Goal: Communication & Community: Answer question/provide support

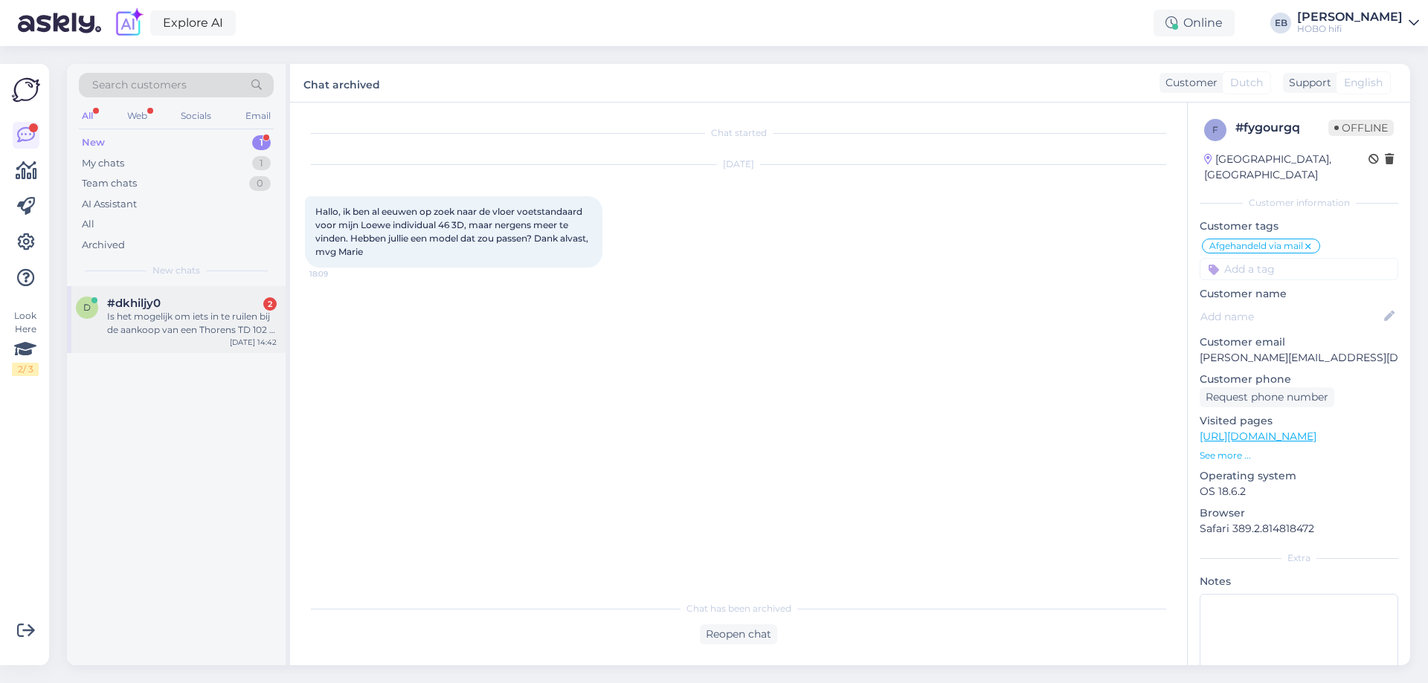
click at [182, 333] on div "Is het mogelijk om iets in te ruilen bij de aankoop van een Thorens TD 102 A pl…" at bounding box center [192, 323] width 170 height 27
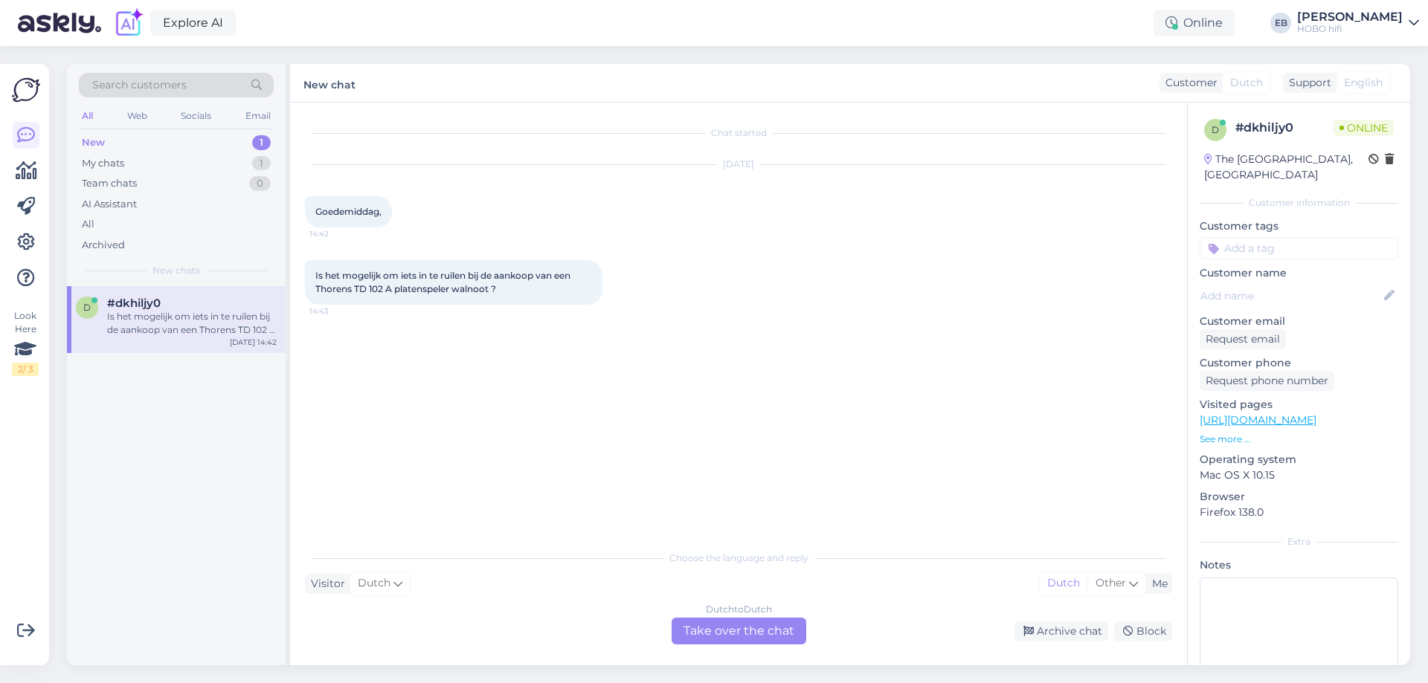
click at [736, 620] on div "Dutch to Dutch Take over the chat" at bounding box center [738, 631] width 135 height 27
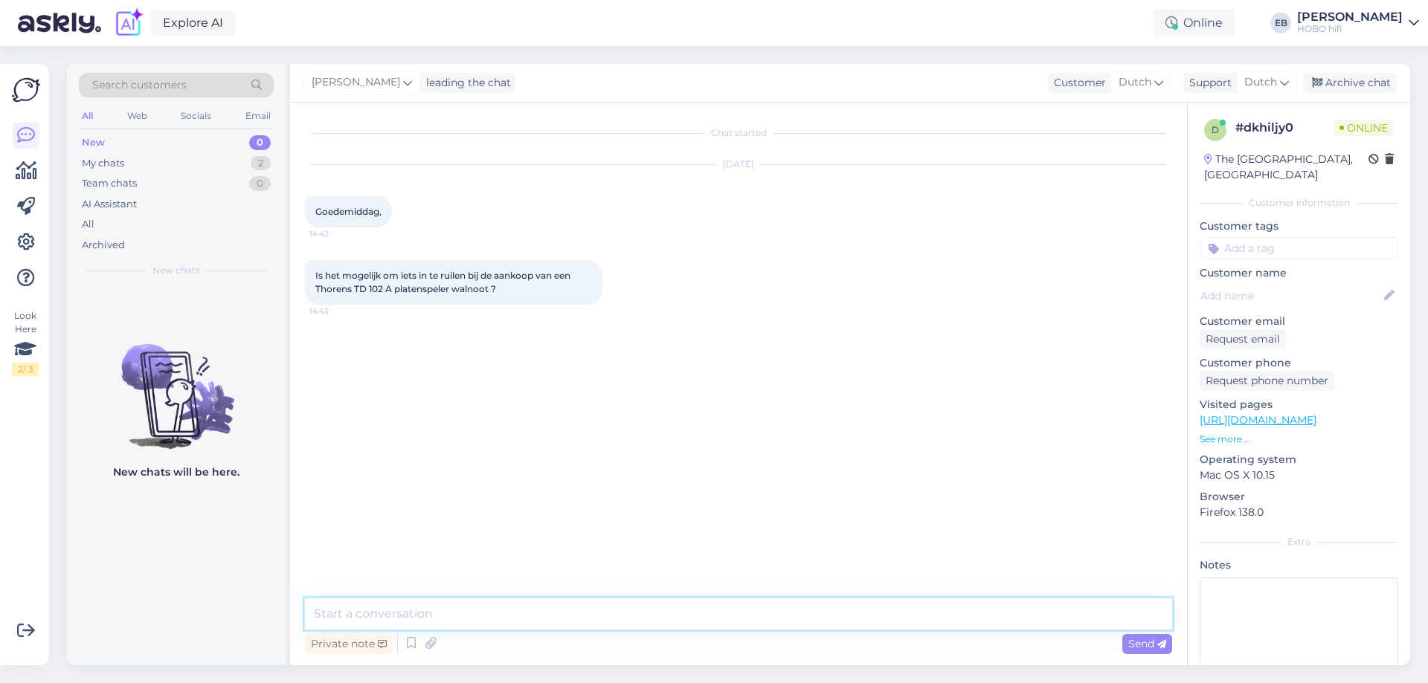
click at [641, 617] on textarea at bounding box center [738, 614] width 867 height 31
type textarea "Goedemiddag,"
type textarea "Wat zou je in willen rulen?"
type textarea "*ruilen"
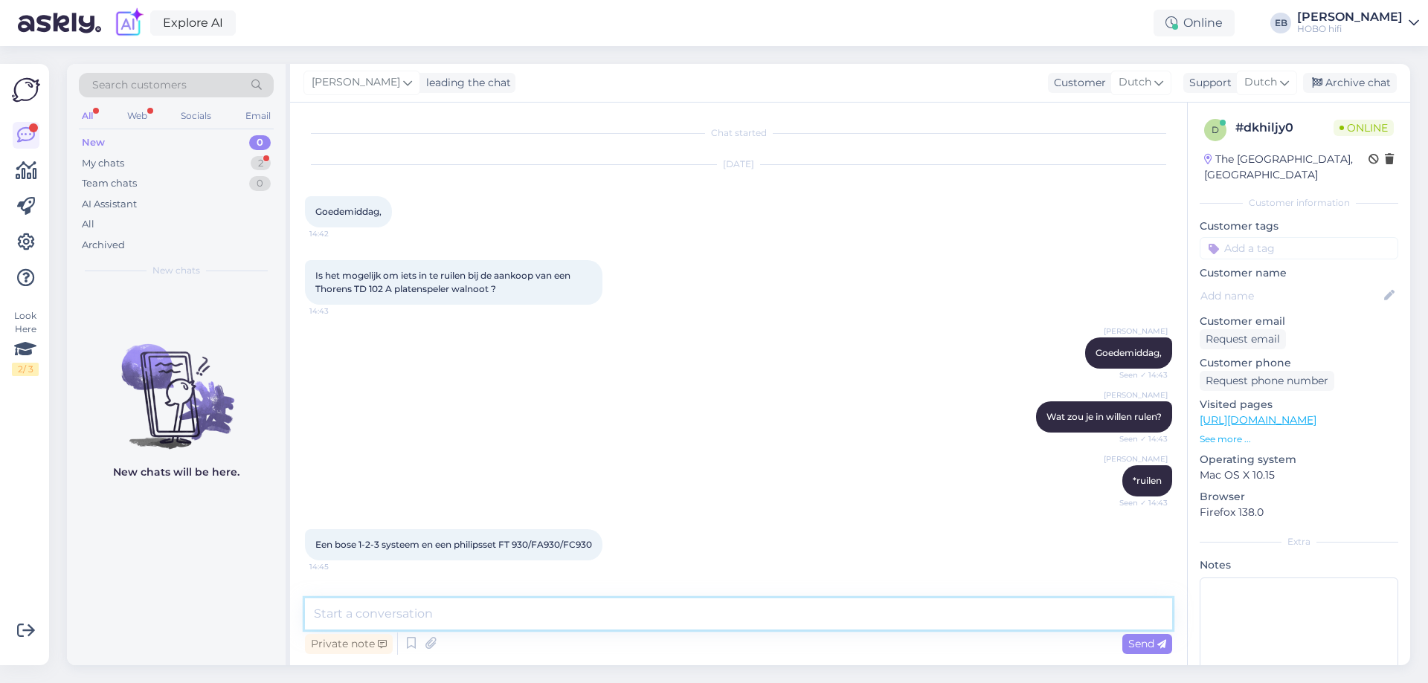
scroll to position [5, 0]
click at [398, 614] on textarea at bounding box center [738, 614] width 867 height 31
click at [393, 622] on textarea at bounding box center [738, 614] width 867 height 31
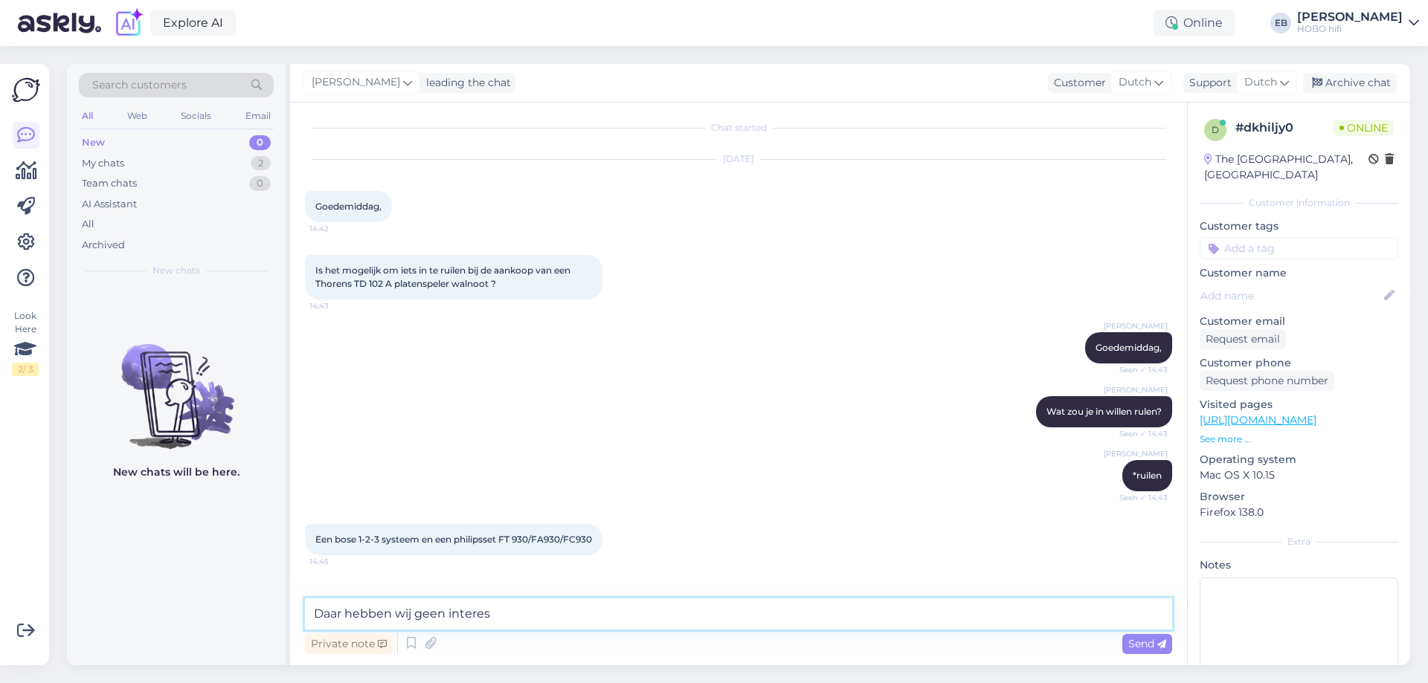
scroll to position [69, 0]
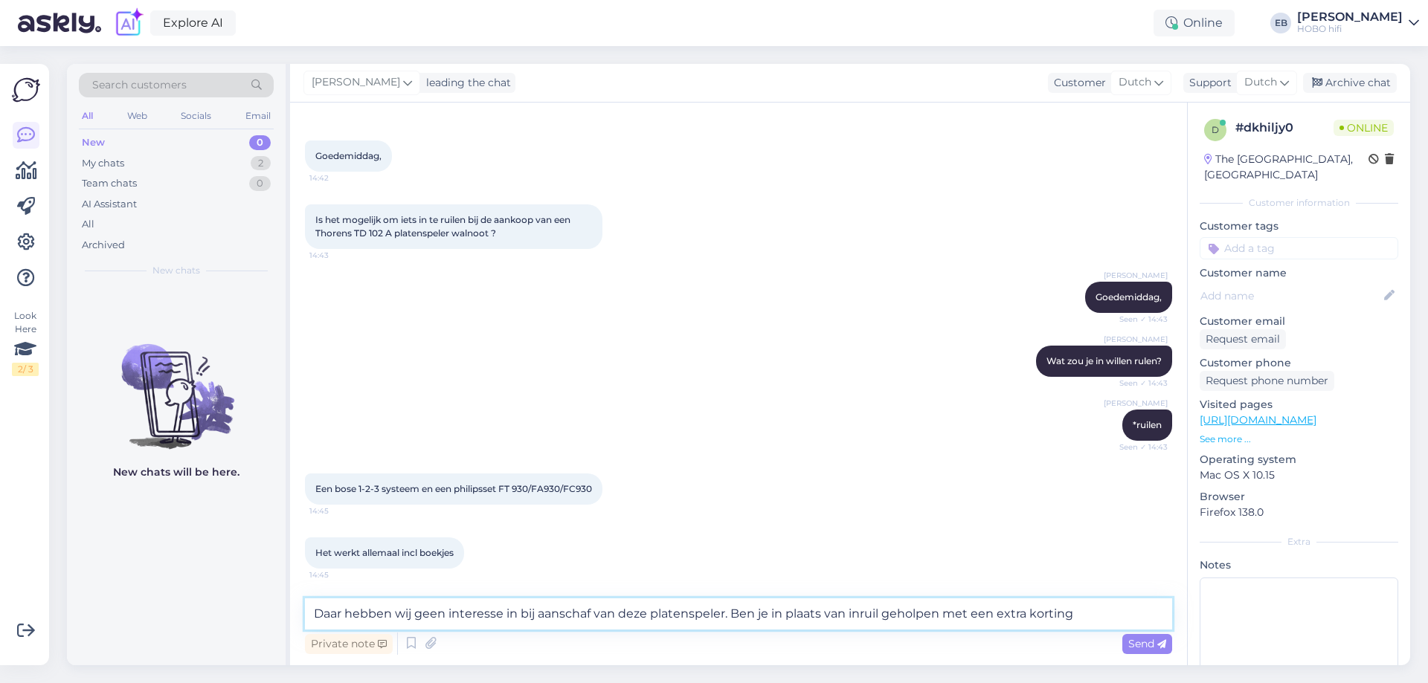
type textarea "Daar hebben wij geen interesse in bij aanschaf van deze platenspeler. [PERSON_N…"
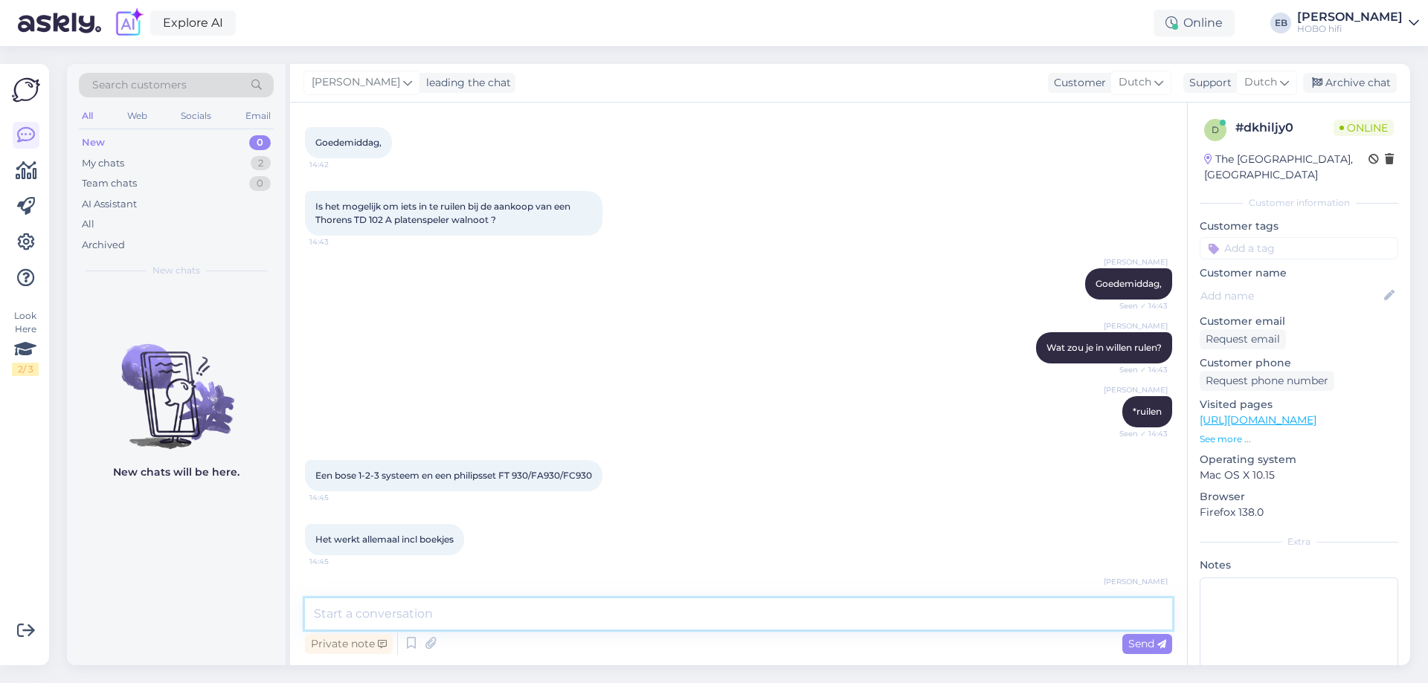
scroll to position [160, 0]
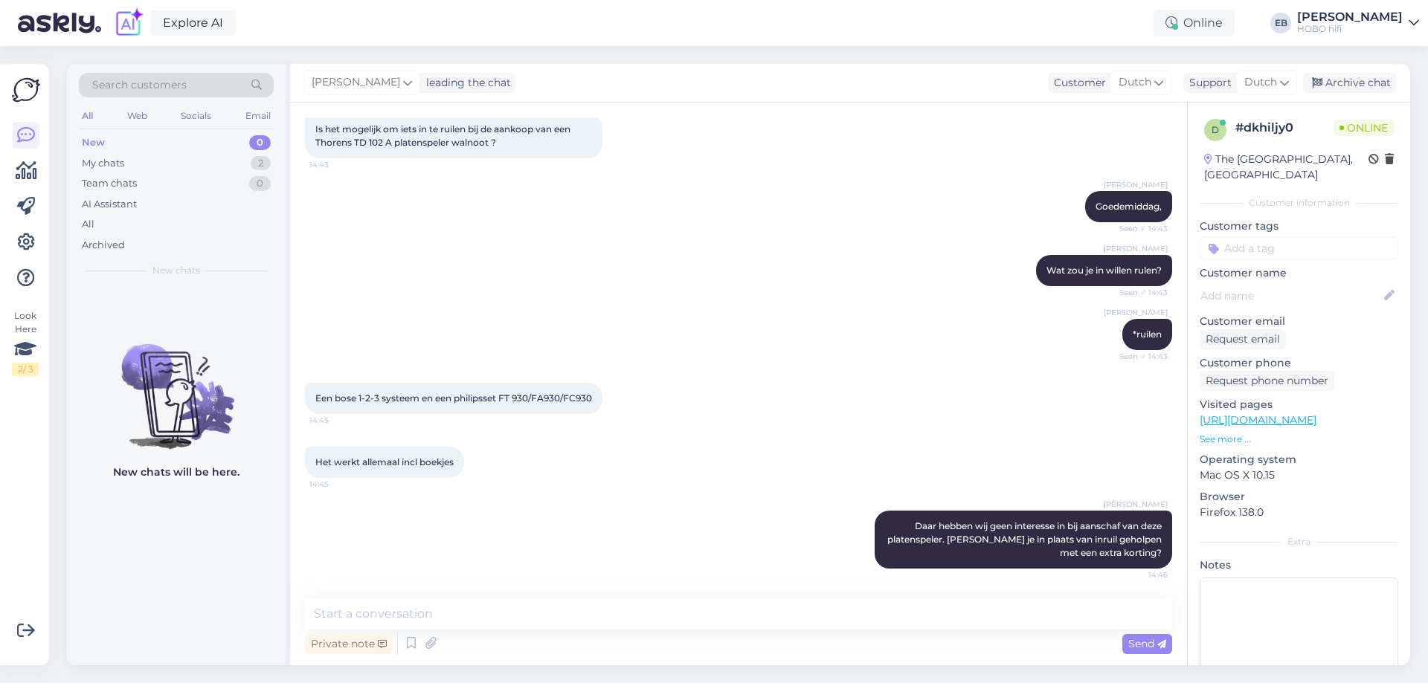
click at [1211, 433] on p "See more ..." at bounding box center [1298, 439] width 199 height 13
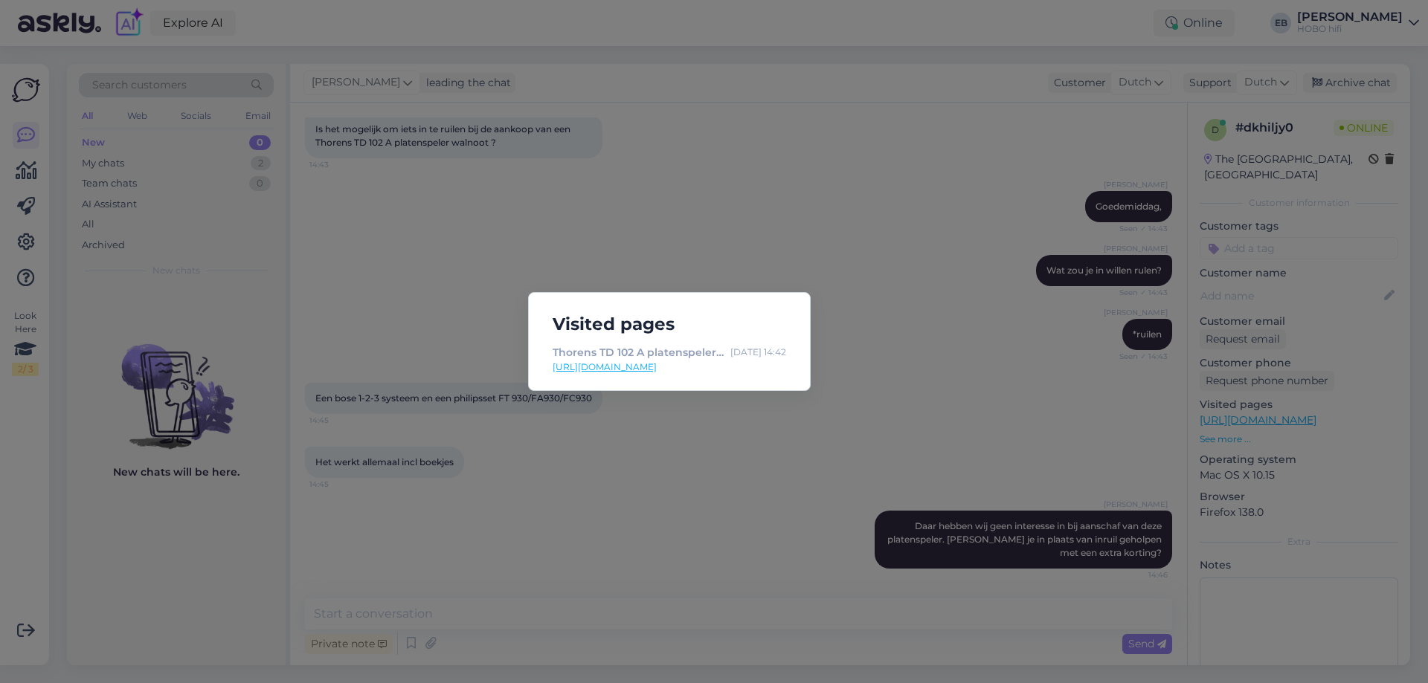
click at [853, 458] on div "Visited pages Thorens TD 102 A platenspeler walnoot [DATE] 14:42 [URL][DOMAIN_N…" at bounding box center [714, 341] width 1428 height 683
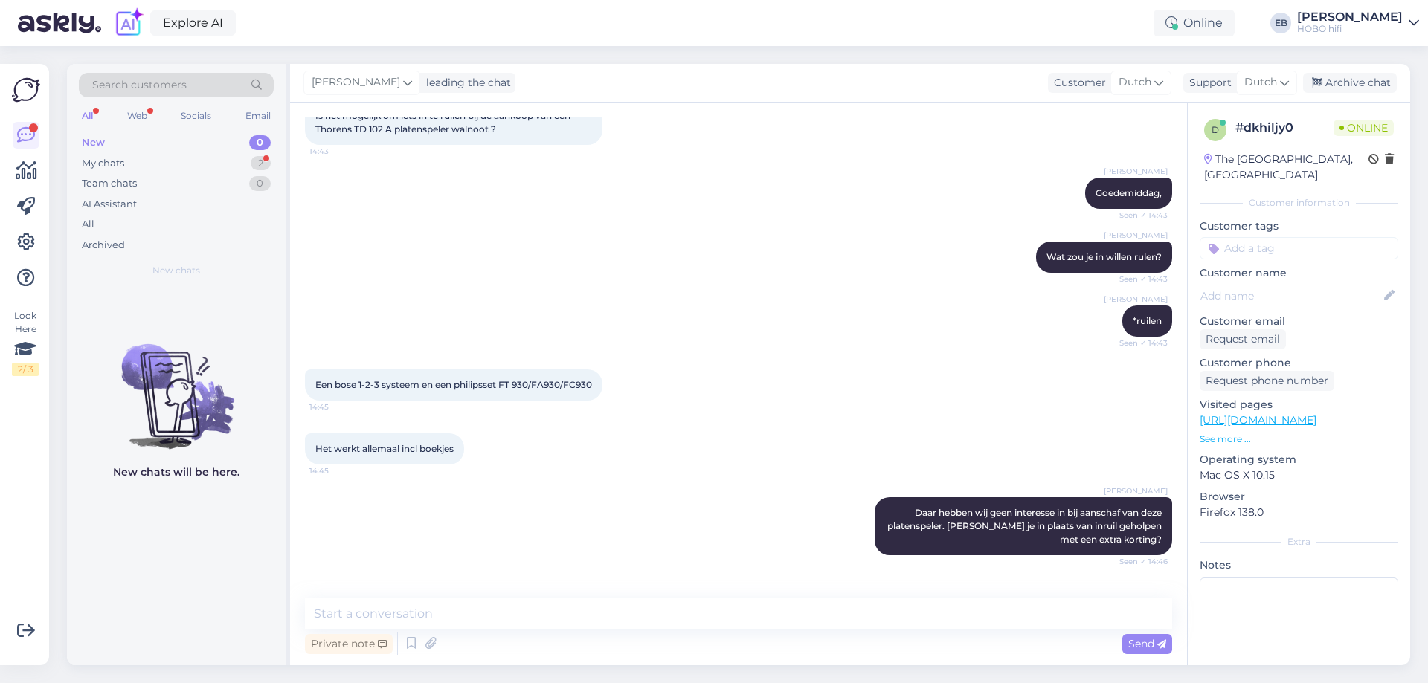
scroll to position [224, 0]
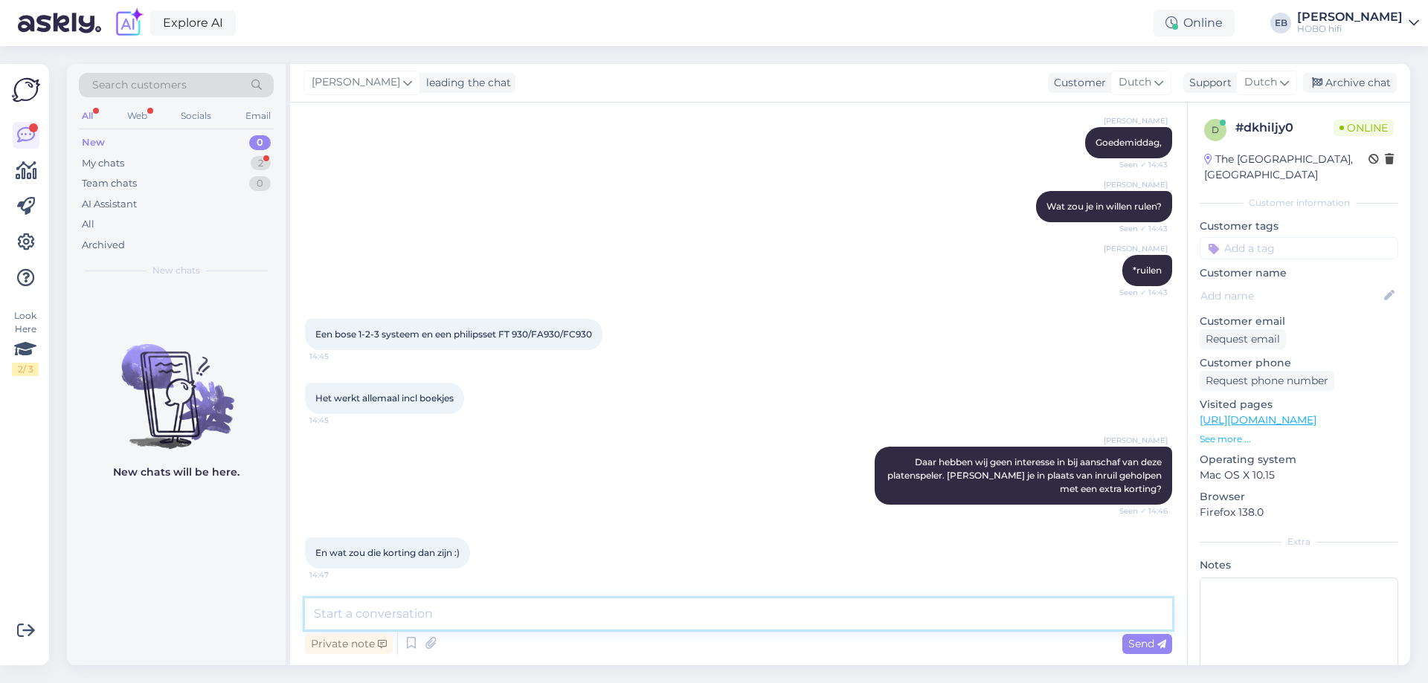
click at [377, 619] on textarea at bounding box center [738, 614] width 867 height 31
type textarea "Als je je telefoonnummer geeft, bel ik je voor een persoonlijke aanbieding."
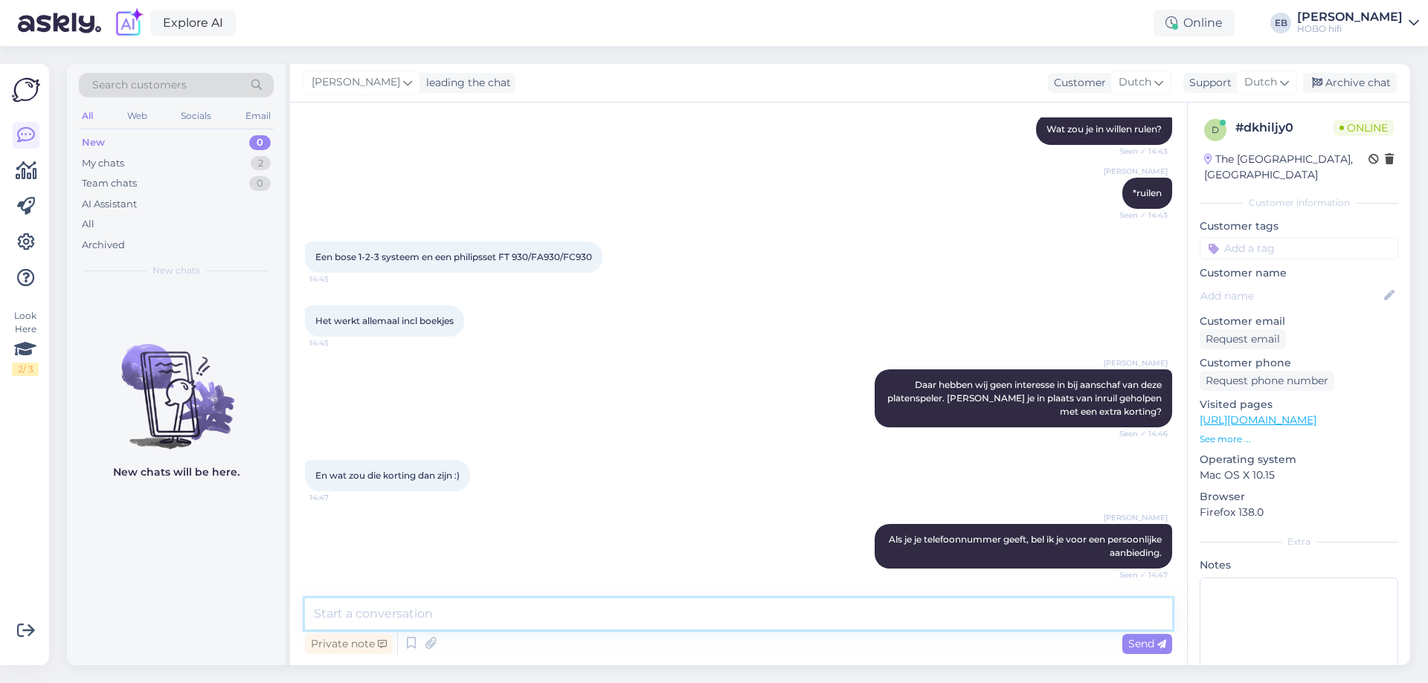
scroll to position [378, 0]
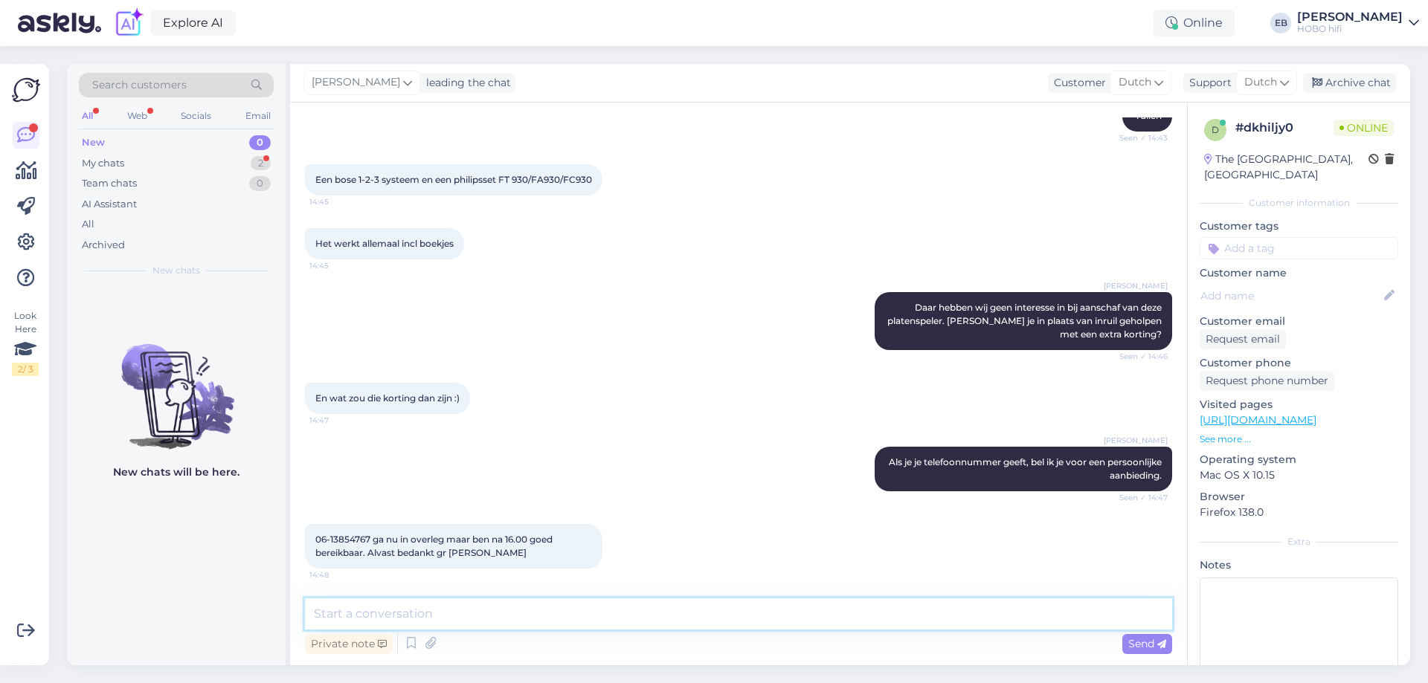
click at [423, 618] on textarea at bounding box center [738, 614] width 867 height 31
type textarea "Prima, dank je wel [PERSON_NAME]. Ik bel je na 17:00 uur! :-) Gr. [PERSON_NAME]"
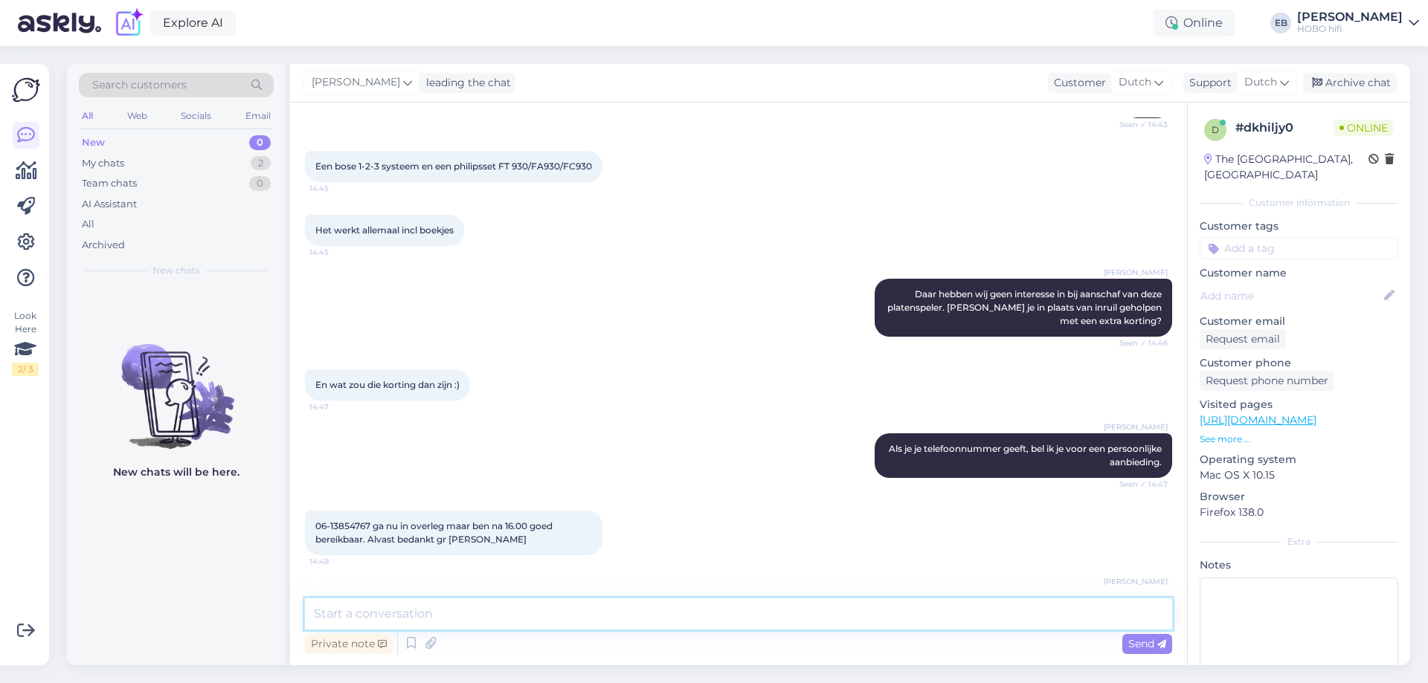
scroll to position [442, 0]
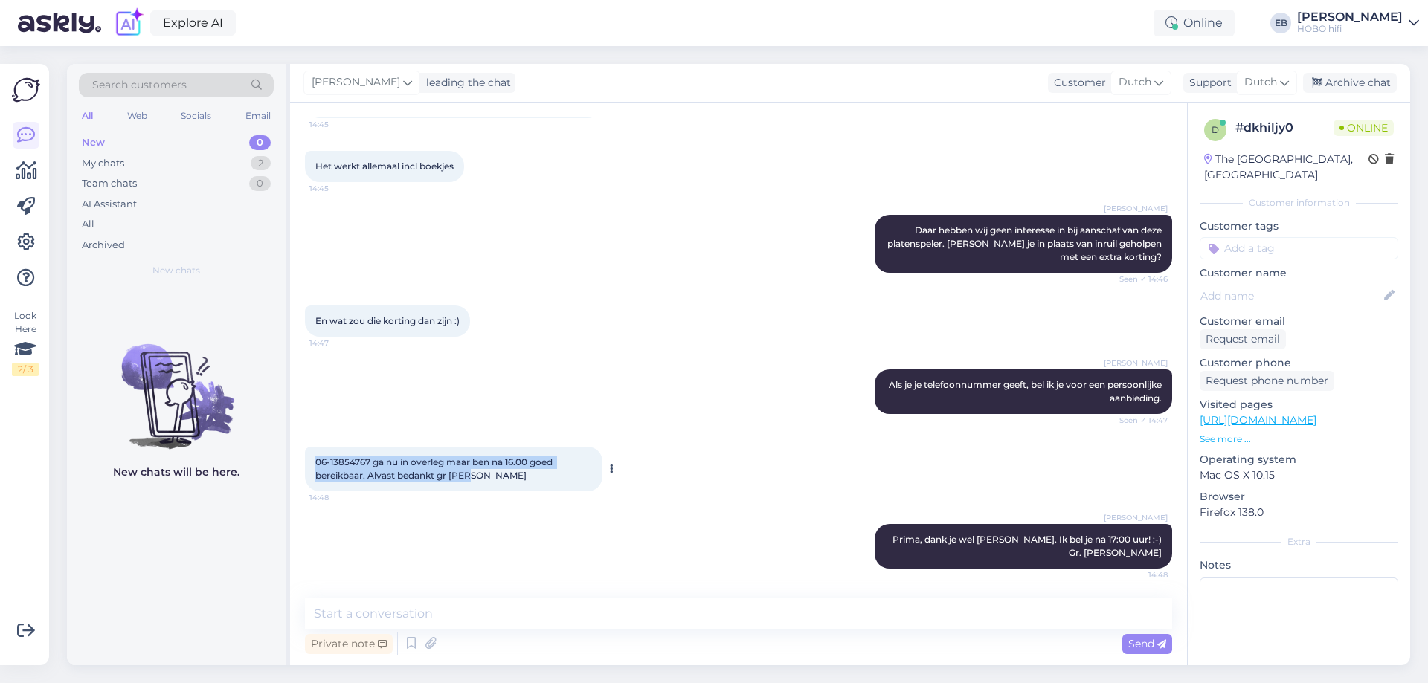
drag, startPoint x: 484, startPoint y: 494, endPoint x: 311, endPoint y: 477, distance: 174.2
click at [311, 477] on div "06-13854767 ga nu in overleg maar ben na 16.00 goed bereikbaar. Alvast bedankt …" at bounding box center [453, 469] width 297 height 45
copy span "06-13854767 ga nu in overleg maar ben na 16.00 goed bereikbaar. Alvast bedankt …"
click at [1280, 413] on link "[URL][DOMAIN_NAME]" at bounding box center [1257, 419] width 117 height 13
click at [152, 170] on div "My chats 2" at bounding box center [176, 163] width 195 height 21
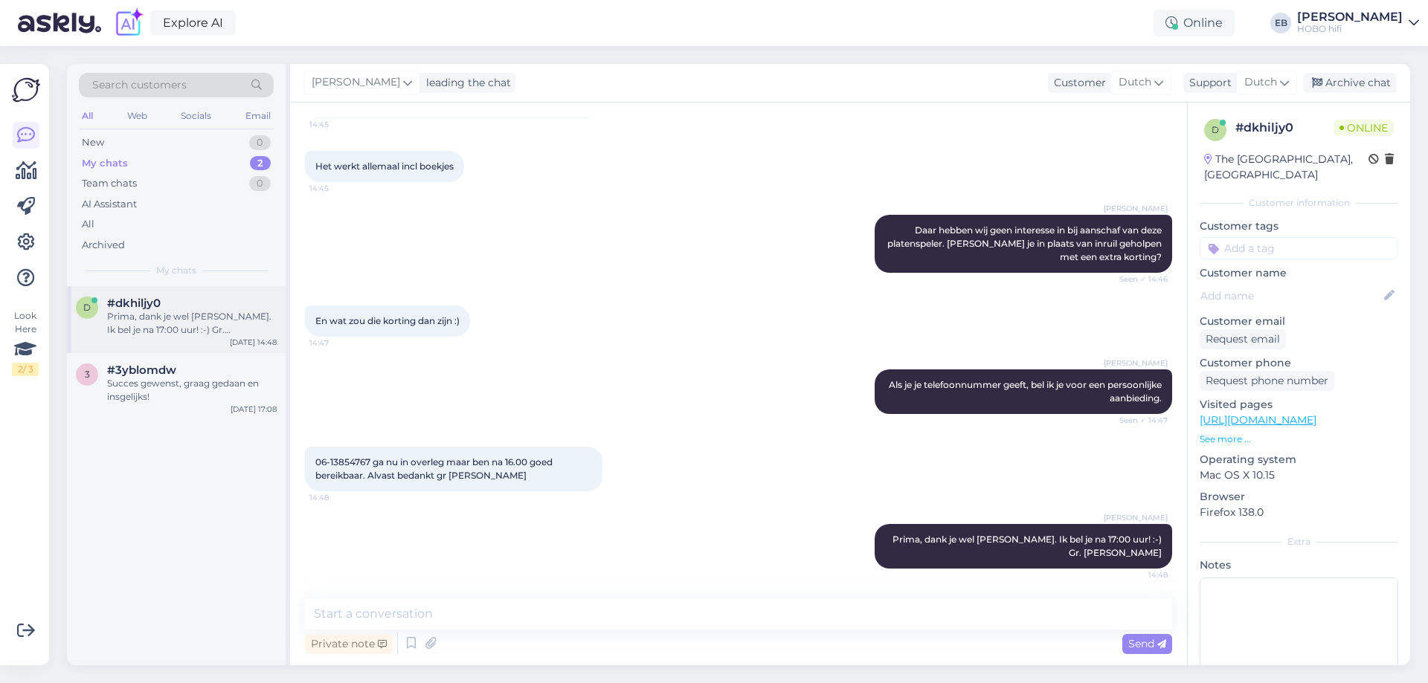
click at [173, 320] on div "Prima, dank je wel [PERSON_NAME]. Ik bel je na 17:00 uur! :-) Gr. [PERSON_NAME]" at bounding box center [192, 323] width 170 height 27
click at [178, 368] on div "#3yblomdw" at bounding box center [192, 370] width 170 height 13
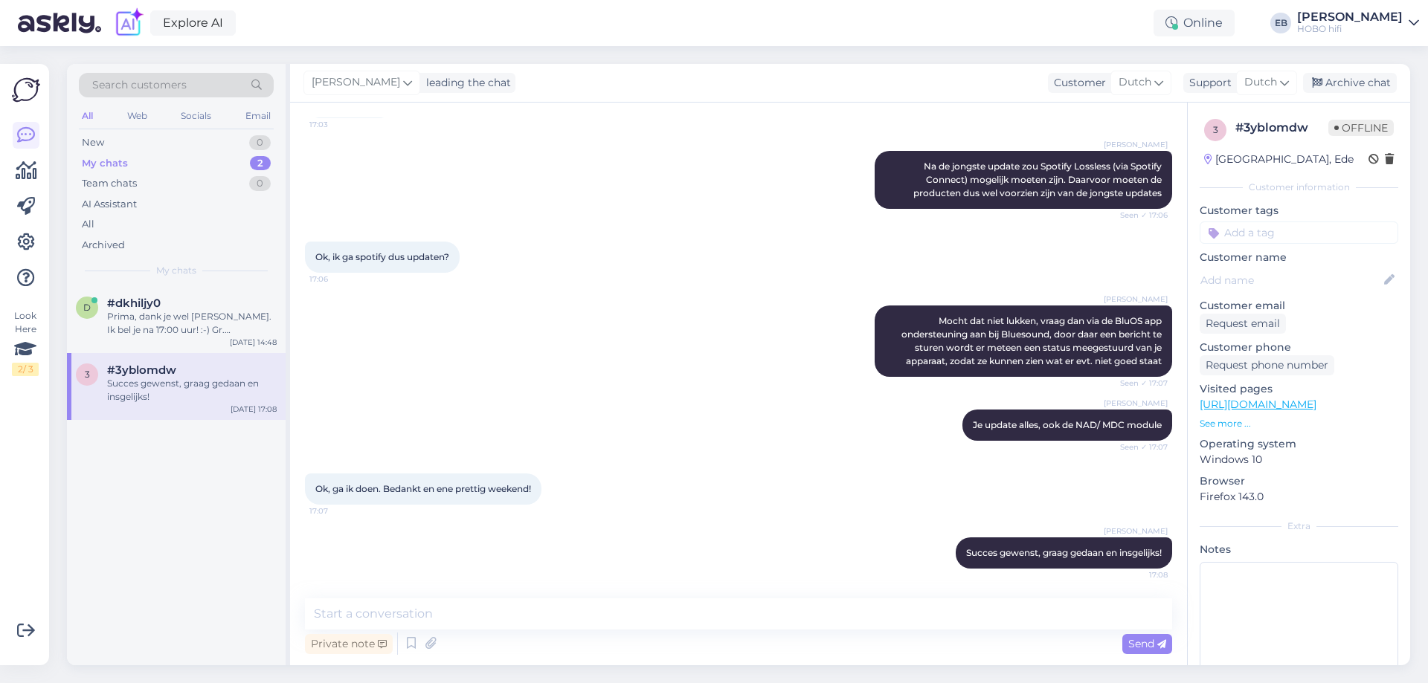
scroll to position [395, 0]
click at [1362, 84] on div "Archive chat" at bounding box center [1350, 83] width 94 height 20
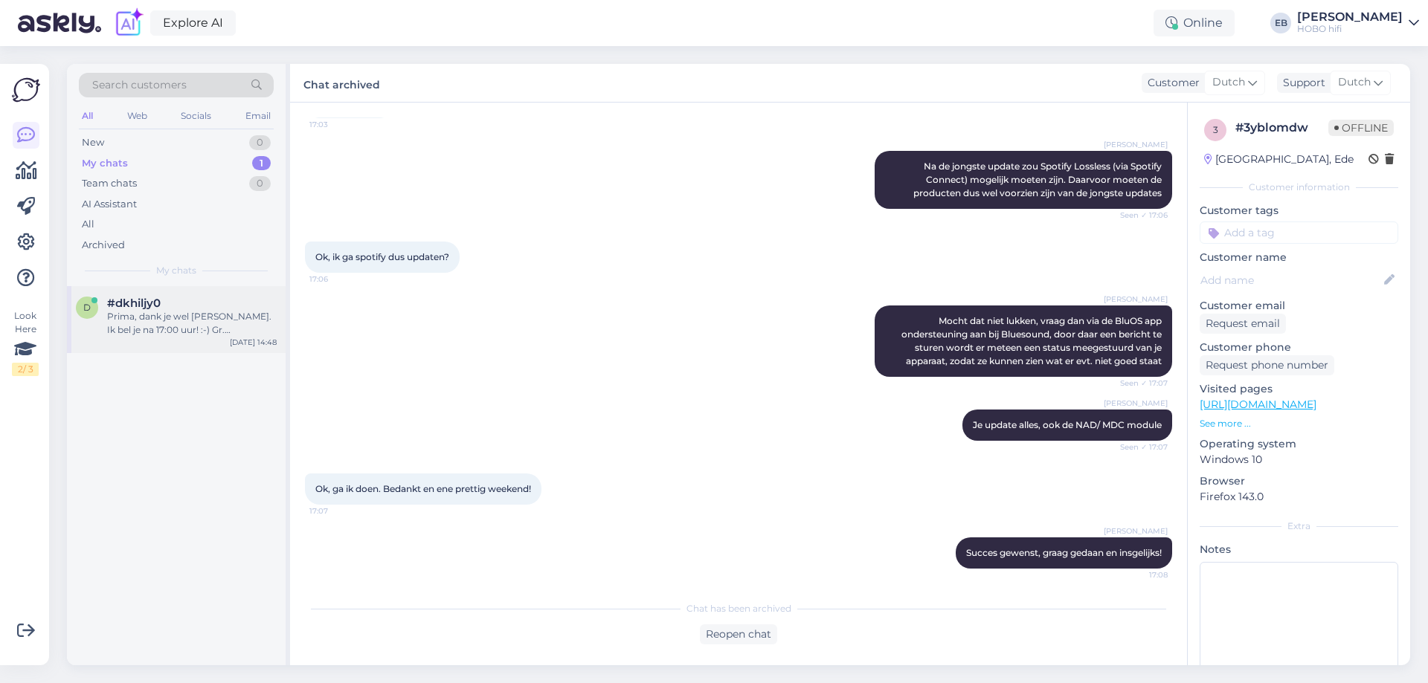
click at [143, 332] on div "Prima, dank je wel [PERSON_NAME]. Ik bel je na 17:00 uur! :-) Gr. [PERSON_NAME]" at bounding box center [192, 323] width 170 height 27
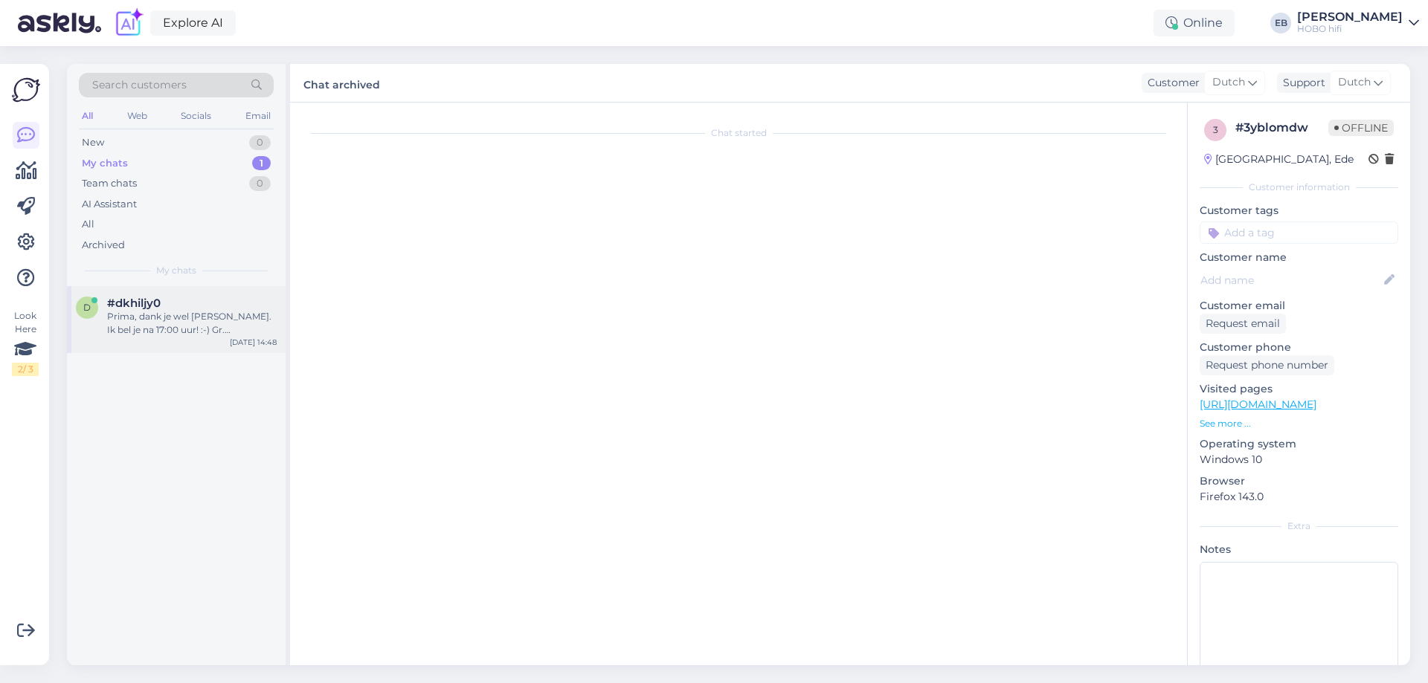
scroll to position [442, 0]
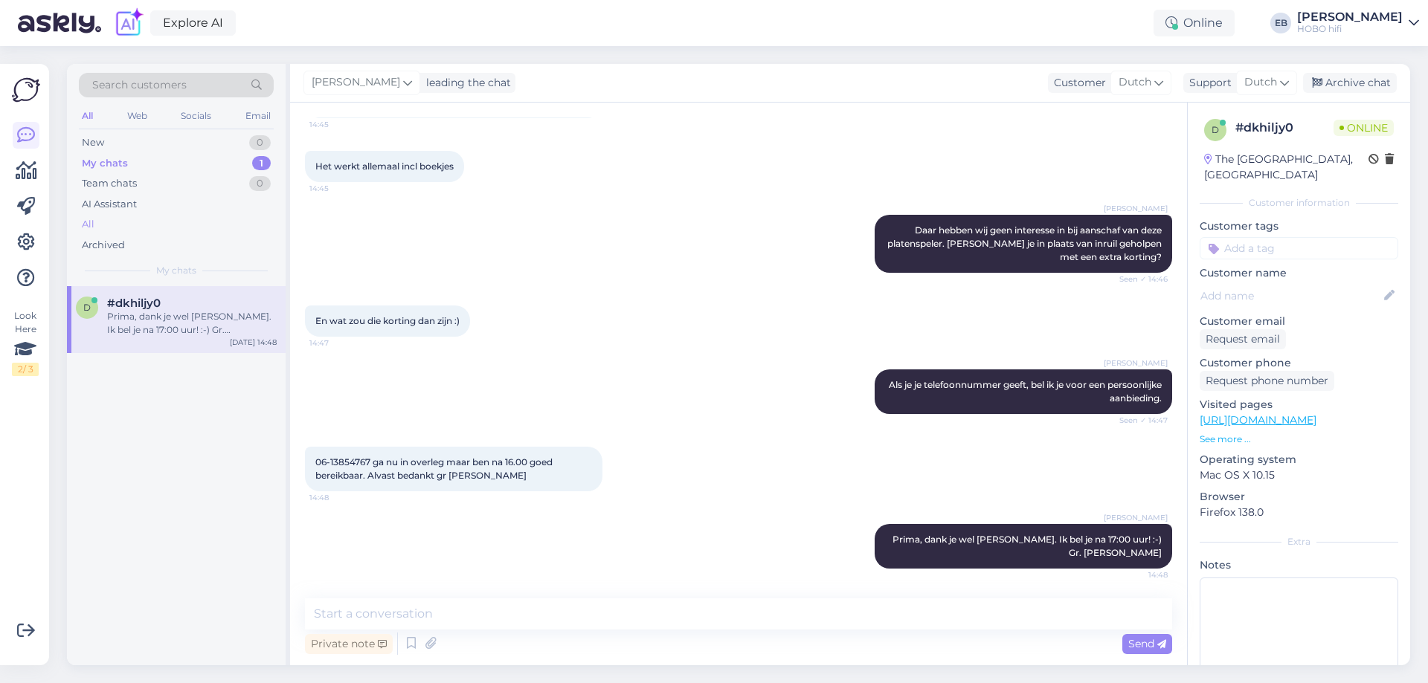
click at [123, 218] on div "All" at bounding box center [176, 224] width 195 height 21
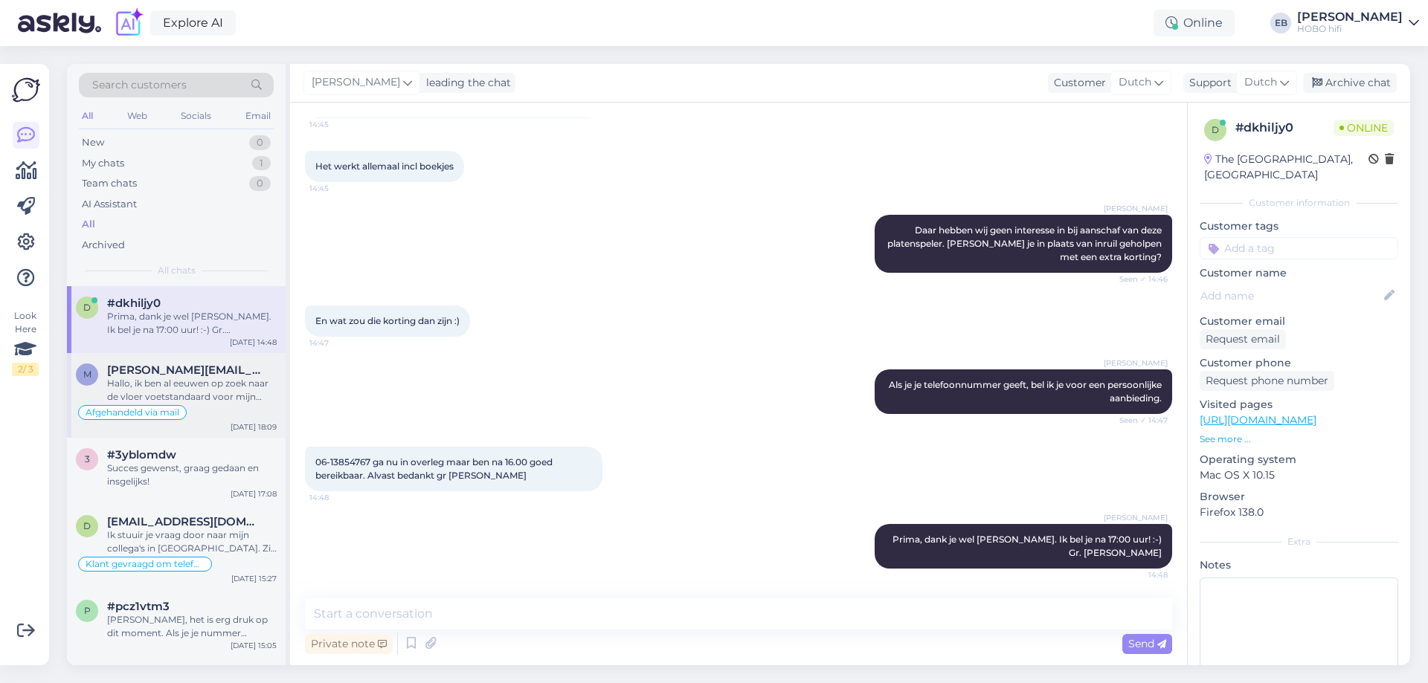
click at [181, 378] on div "Hallo, ik ben al eeuwen op zoek naar de vloer voetstandaard voor mijn Loewe ind…" at bounding box center [192, 390] width 170 height 27
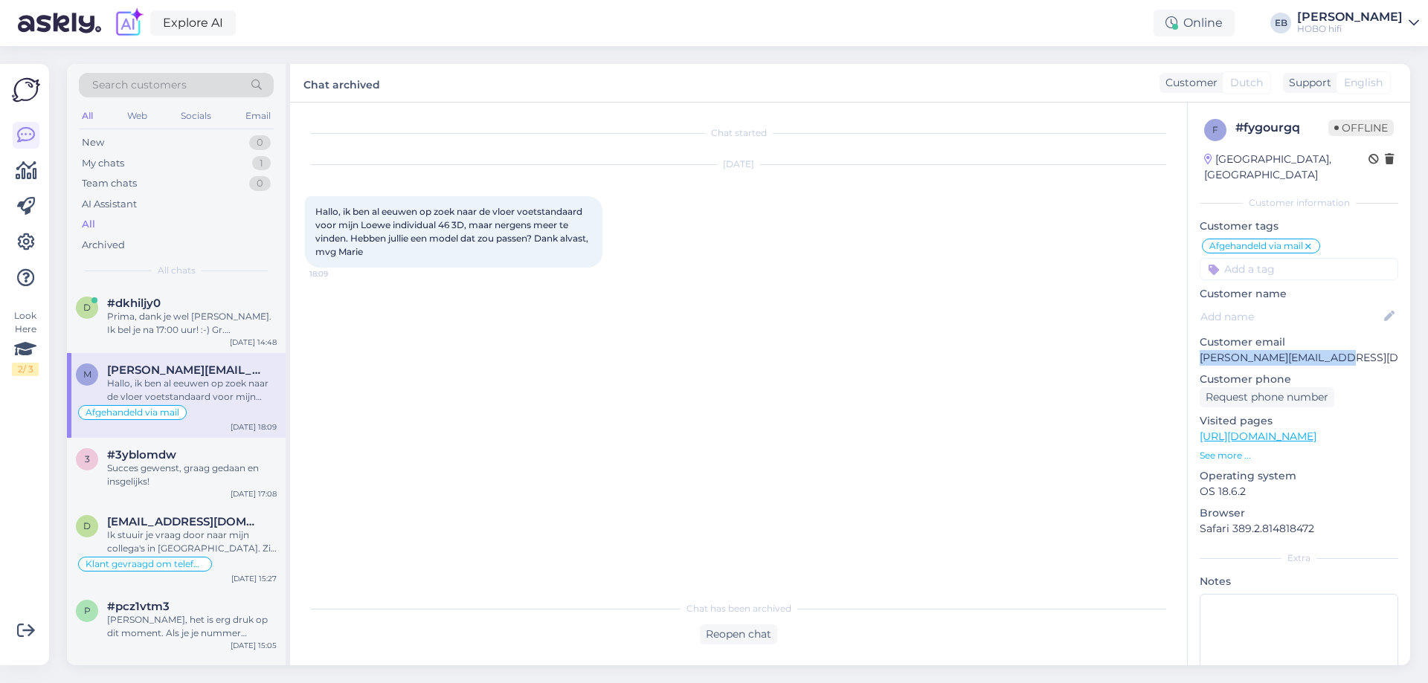
drag, startPoint x: 1341, startPoint y: 343, endPoint x: 1199, endPoint y: 346, distance: 141.3
click at [1199, 350] on p "[PERSON_NAME][EMAIL_ADDRESS][DOMAIN_NAME]" at bounding box center [1298, 358] width 199 height 16
copy p "[PERSON_NAME][EMAIL_ADDRESS][DOMAIN_NAME]"
drag, startPoint x: 405, startPoint y: 251, endPoint x: 317, endPoint y: 209, distance: 97.1
click at [317, 209] on div "Hallo, ik ben al eeuwen op zoek naar de vloer voetstandaard voor mijn Loewe ind…" at bounding box center [453, 231] width 297 height 71
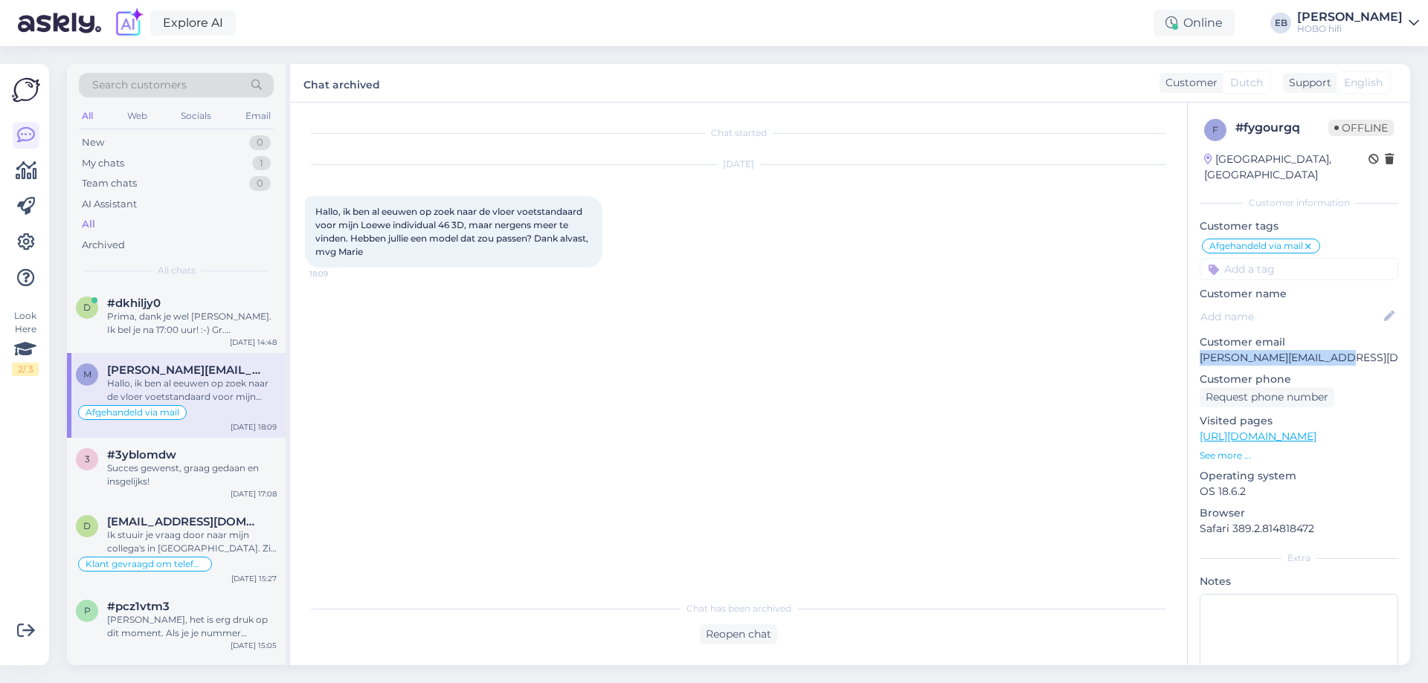
copy span "Hallo, ik ben al eeuwen op zoek naar de vloer voetstandaard voor mijn Loewe ind…"
click at [826, 341] on div "Chat started [DATE] Hallo, ik ben al eeuwen op zoek naar de vloer voetstandaard…" at bounding box center [745, 348] width 880 height 463
click at [430, 320] on div "Chat started [DATE] Hallo, ik ben al eeuwen op zoek naar de vloer voetstandaard…" at bounding box center [745, 348] width 880 height 463
click at [974, 320] on div "Chat started [DATE] Hallo, ik ben al eeuwen op zoek naar de vloer voetstandaard…" at bounding box center [745, 348] width 880 height 463
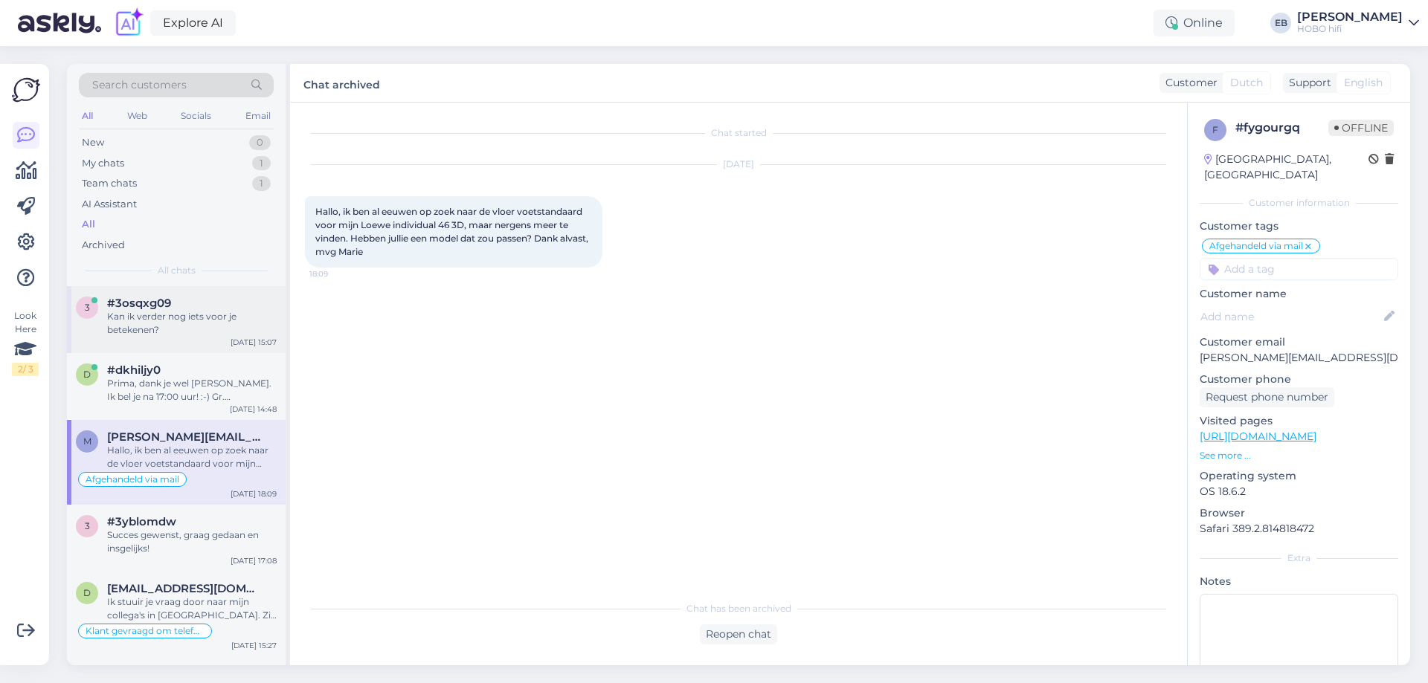
click at [231, 300] on div "#3osqxg09" at bounding box center [192, 303] width 170 height 13
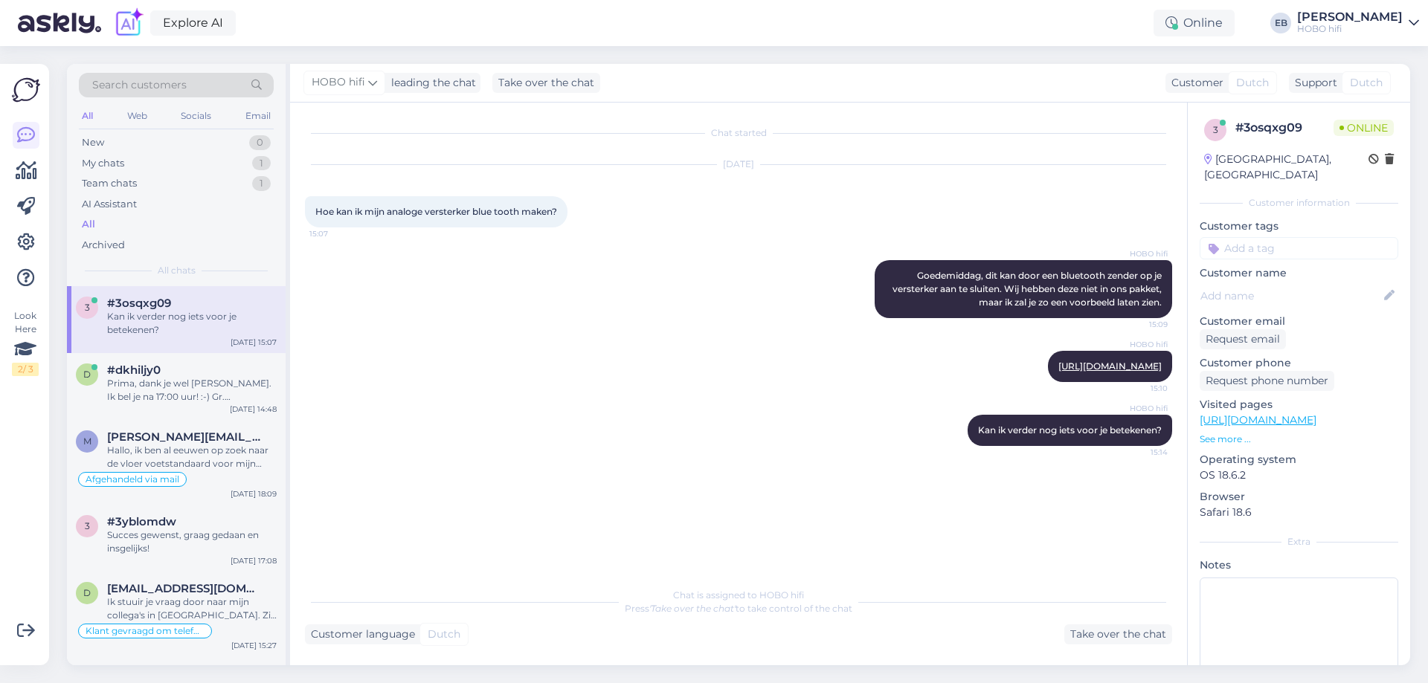
click at [703, 335] on div "HOBO hifi [URL][DOMAIN_NAME] 15:10" at bounding box center [738, 367] width 867 height 64
click at [704, 334] on div "HOBO hifi [PERSON_NAME], dit kan door een bluetooth zender op je versterker aan…" at bounding box center [738, 289] width 867 height 91
click at [693, 332] on div "HOBO hifi [PERSON_NAME], dit kan door een bluetooth zender op je versterker aan…" at bounding box center [738, 289] width 867 height 91
click at [785, 248] on div "HOBO hifi [PERSON_NAME], dit kan door een bluetooth zender op je versterker aan…" at bounding box center [738, 289] width 867 height 91
click at [177, 380] on div "Prima, dank je wel [PERSON_NAME]. Ik bel je na 17:00 uur! :-) Gr. [PERSON_NAME]" at bounding box center [192, 390] width 170 height 27
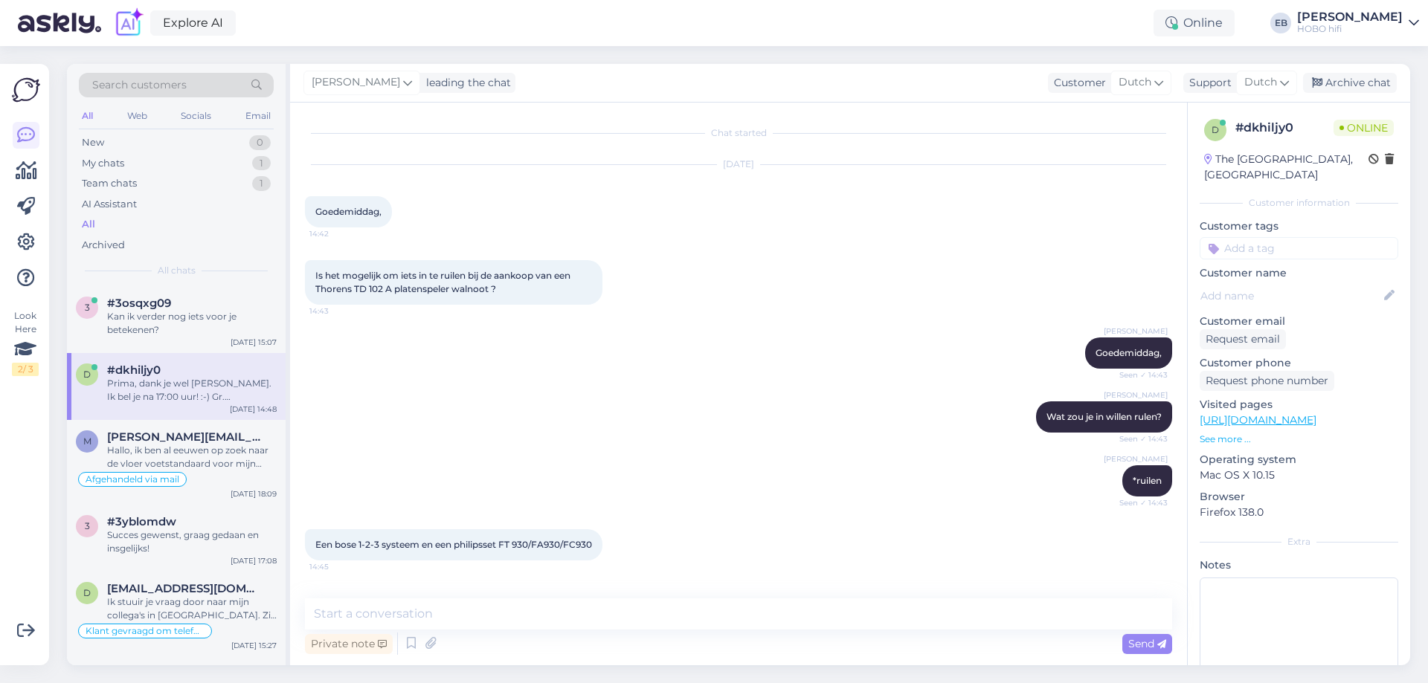
scroll to position [442, 0]
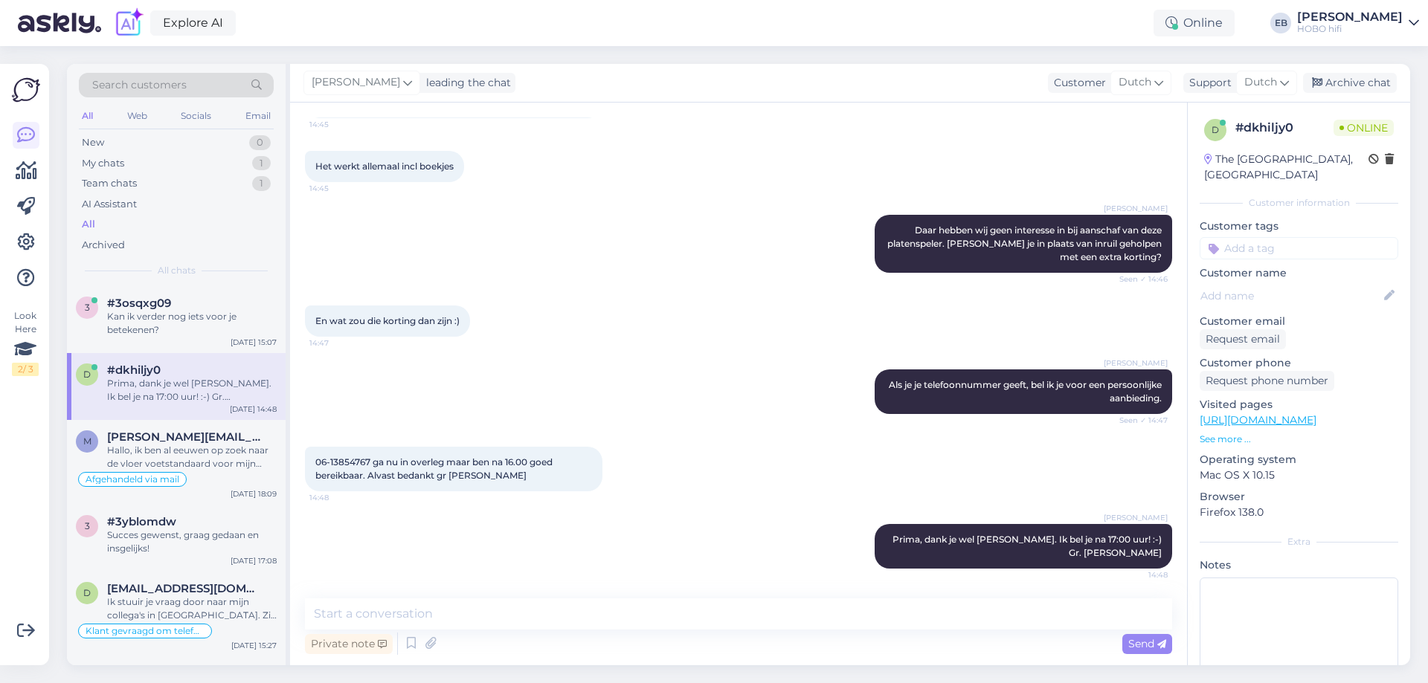
click at [1235, 433] on p "See more ..." at bounding box center [1298, 439] width 199 height 13
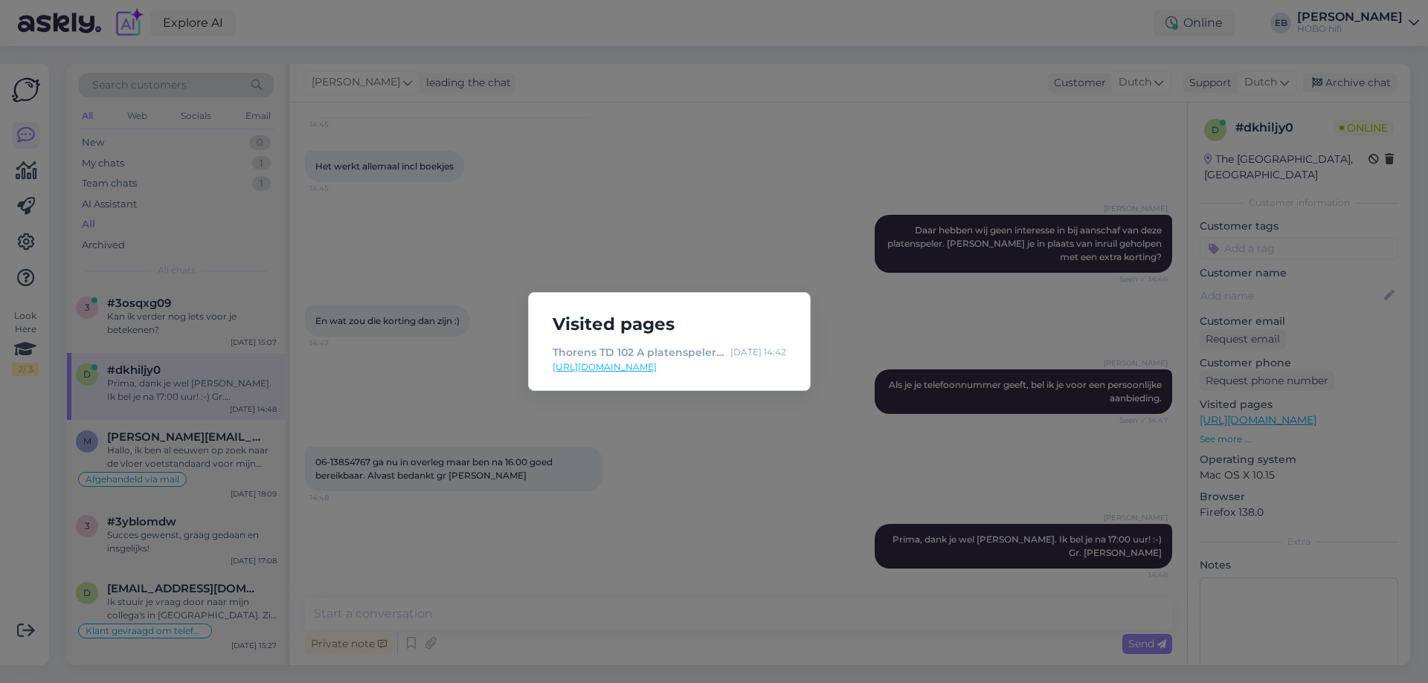
click at [821, 455] on div "Visited pages Thorens TD 102 A platenspeler walnoot [DATE] 14:42 [URL][DOMAIN_N…" at bounding box center [714, 341] width 1428 height 683
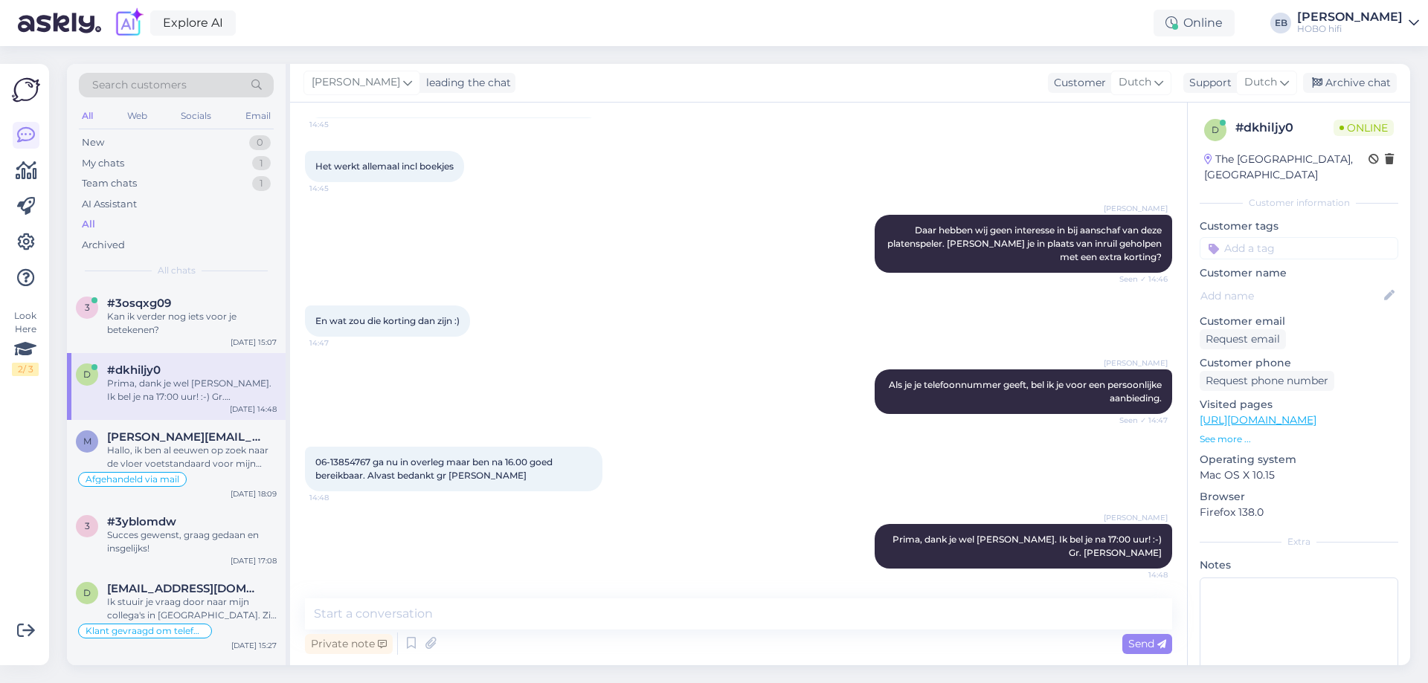
click at [1283, 413] on link "[URL][DOMAIN_NAME]" at bounding box center [1257, 419] width 117 height 13
